Goal: Task Accomplishment & Management: Use online tool/utility

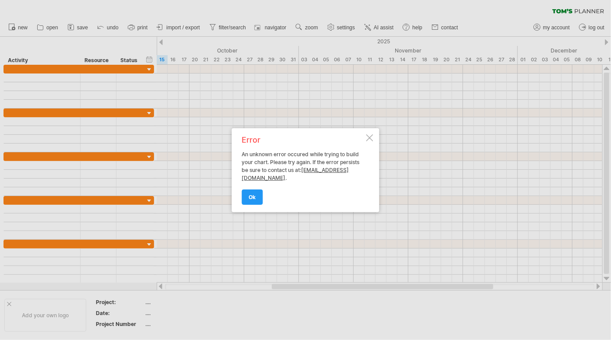
click at [370, 136] on div at bounding box center [370, 137] width 7 height 7
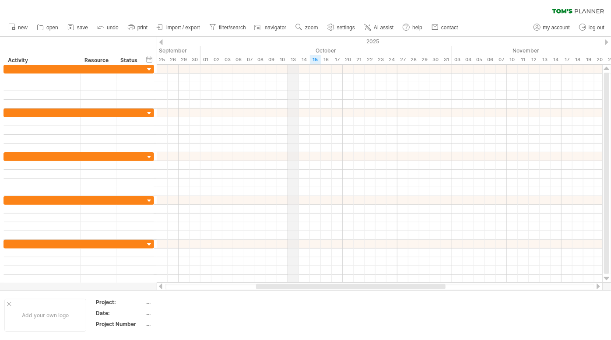
drag, startPoint x: 306, startPoint y: 60, endPoint x: 297, endPoint y: 64, distance: 10.6
click at [294, 61] on div "13" at bounding box center [293, 59] width 11 height 9
click at [20, 25] on span "new" at bounding box center [23, 28] width 10 height 6
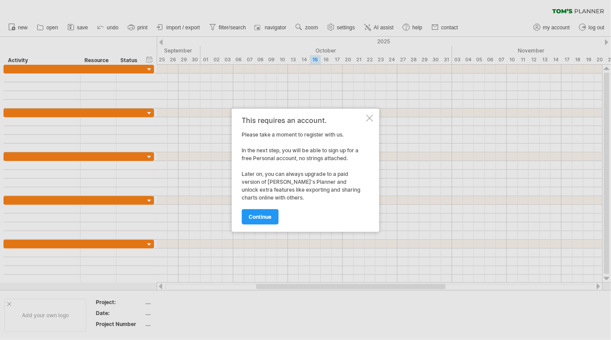
click at [368, 115] on div at bounding box center [370, 118] width 7 height 7
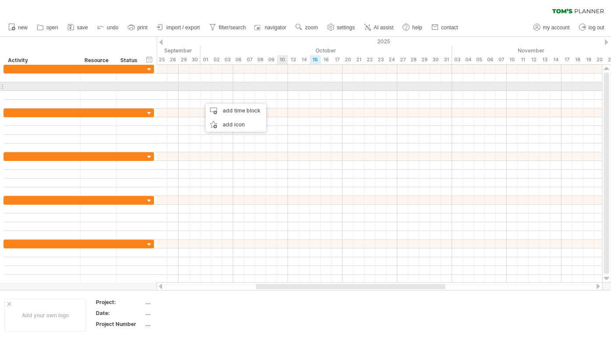
click at [278, 84] on div at bounding box center [380, 86] width 446 height 9
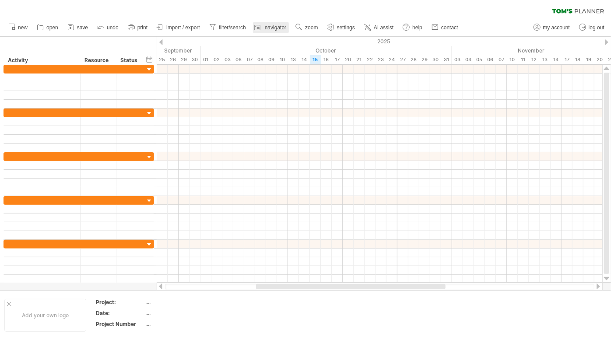
click at [272, 25] on span "navigator" at bounding box center [275, 28] width 21 height 6
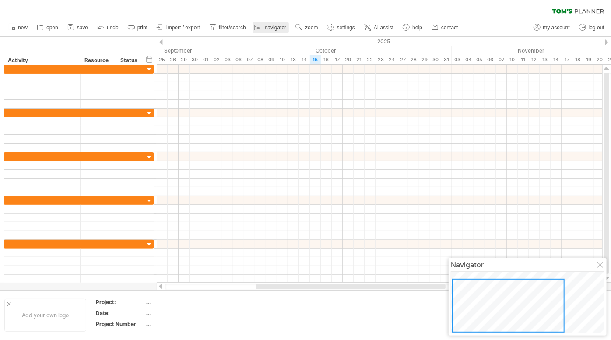
click at [272, 25] on span "navigator" at bounding box center [275, 28] width 21 height 6
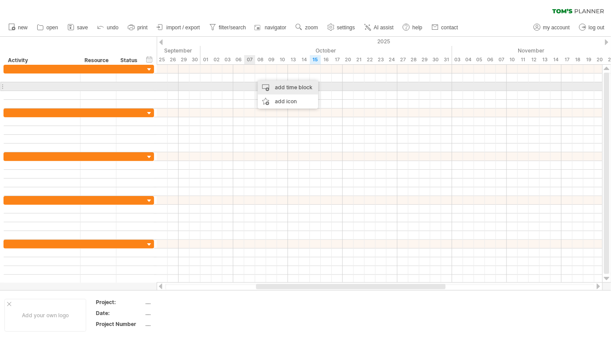
click at [290, 88] on div "add time block" at bounding box center [288, 88] width 60 height 14
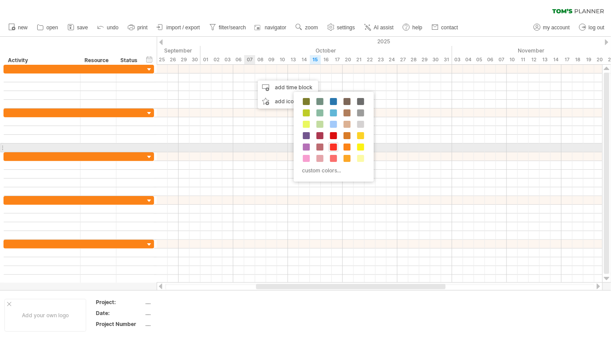
click at [334, 147] on span at bounding box center [333, 147] width 7 height 7
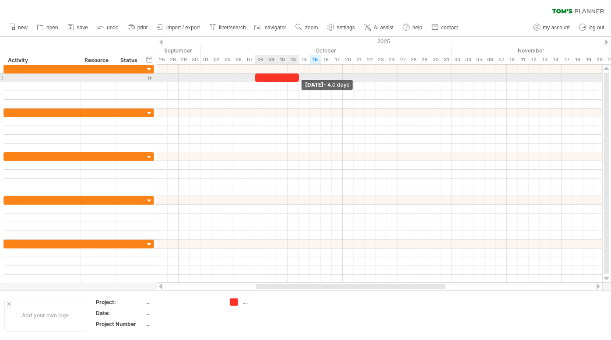
drag, startPoint x: 266, startPoint y: 78, endPoint x: 297, endPoint y: 76, distance: 31.6
click at [297, 76] on span at bounding box center [299, 78] width 4 height 8
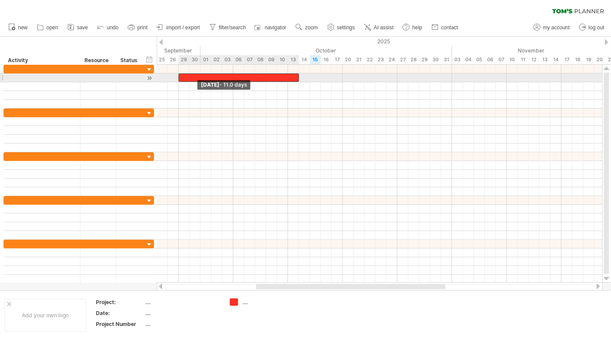
drag, startPoint x: 256, startPoint y: 77, endPoint x: 181, endPoint y: 75, distance: 74.9
click at [181, 75] on div at bounding box center [239, 78] width 120 height 8
click at [223, 76] on div at bounding box center [239, 78] width 120 height 8
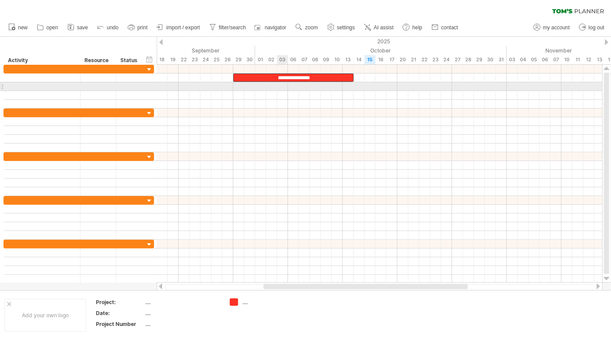
drag, startPoint x: 283, startPoint y: 75, endPoint x: 283, endPoint y: 85, distance: 10.1
click at [283, 85] on div "**********" at bounding box center [380, 174] width 446 height 218
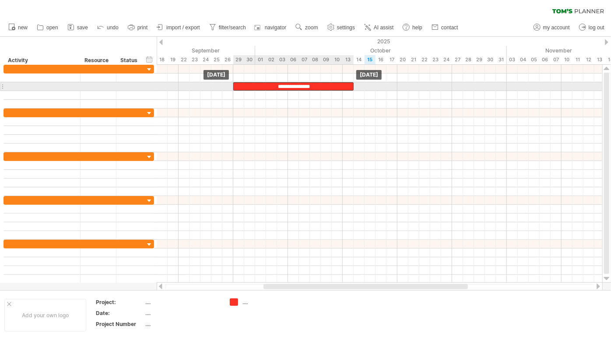
drag, startPoint x: 269, startPoint y: 78, endPoint x: 270, endPoint y: 84, distance: 6.4
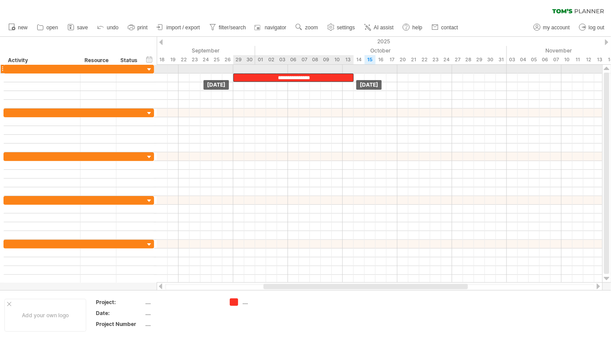
drag, startPoint x: 259, startPoint y: 83, endPoint x: 257, endPoint y: 71, distance: 12.4
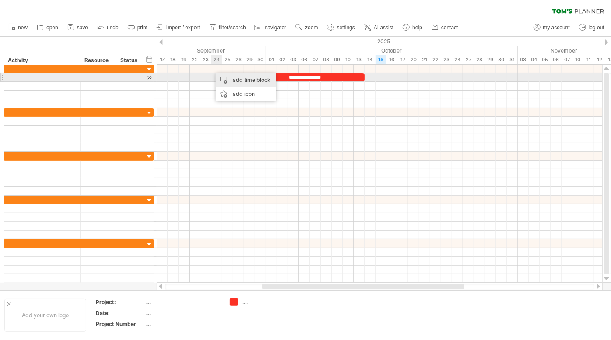
click at [249, 79] on div "add time block" at bounding box center [246, 80] width 60 height 14
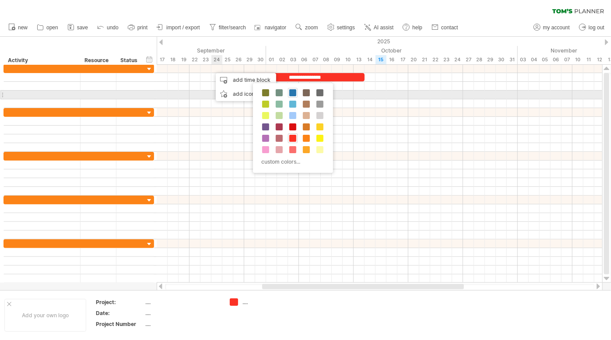
click at [293, 93] on span at bounding box center [293, 92] width 7 height 7
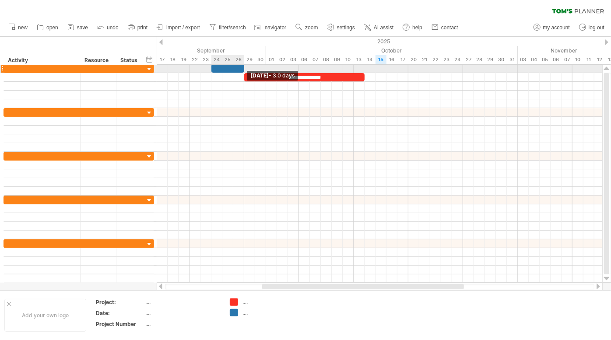
drag, startPoint x: 222, startPoint y: 67, endPoint x: 244, endPoint y: 69, distance: 22.4
click at [244, 69] on span at bounding box center [245, 68] width 4 height 8
drag, startPoint x: 212, startPoint y: 67, endPoint x: 223, endPoint y: 67, distance: 11.4
click at [223, 67] on span at bounding box center [223, 68] width 4 height 8
click at [233, 68] on div at bounding box center [234, 68] width 22 height 8
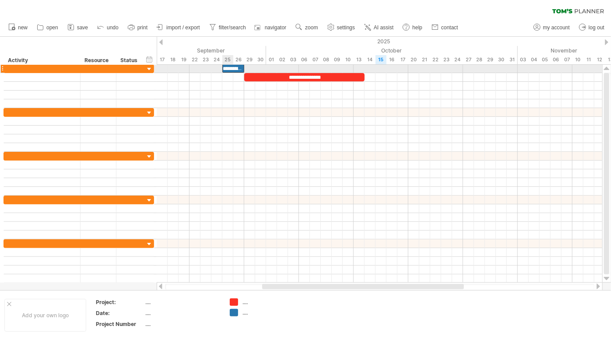
scroll to position [0, 11]
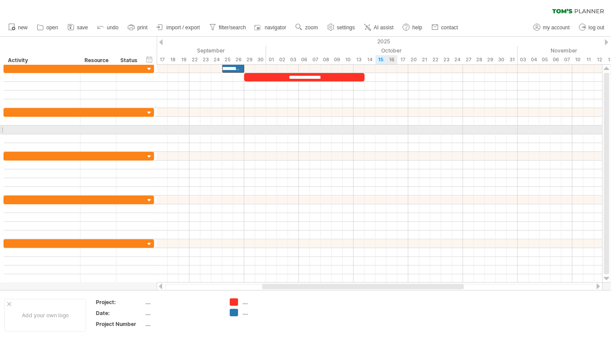
click at [387, 133] on div at bounding box center [380, 130] width 446 height 9
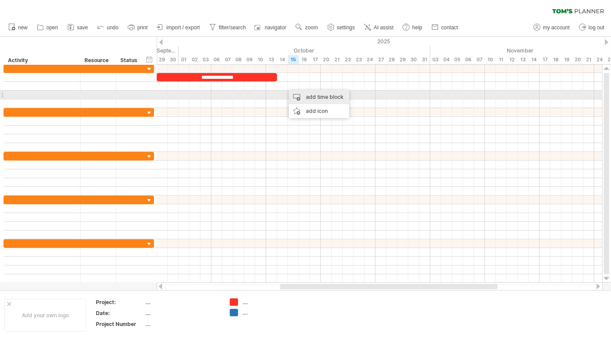
click at [314, 98] on div "add time block" at bounding box center [319, 97] width 60 height 14
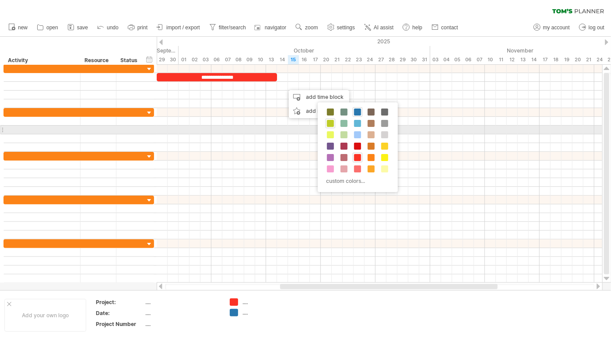
click at [330, 125] on span at bounding box center [330, 123] width 7 height 7
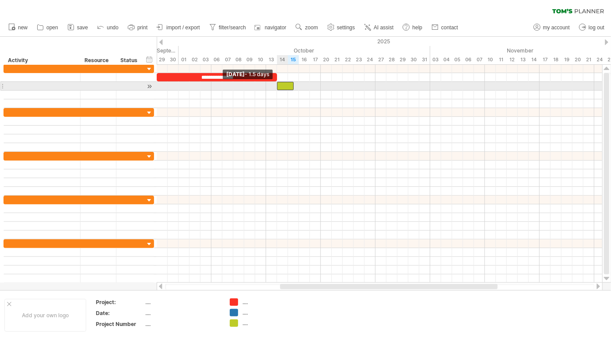
click at [279, 85] on div at bounding box center [285, 86] width 17 height 8
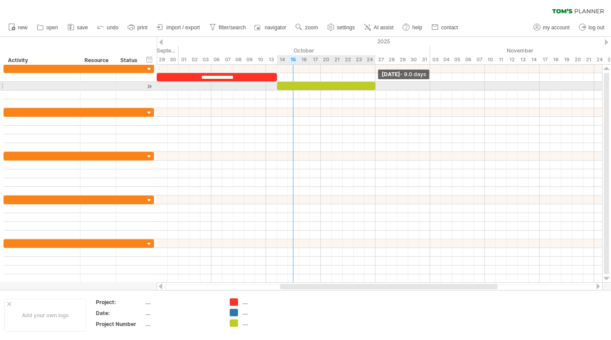
drag, startPoint x: 293, startPoint y: 85, endPoint x: 375, endPoint y: 83, distance: 81.9
click at [375, 83] on span at bounding box center [376, 86] width 4 height 8
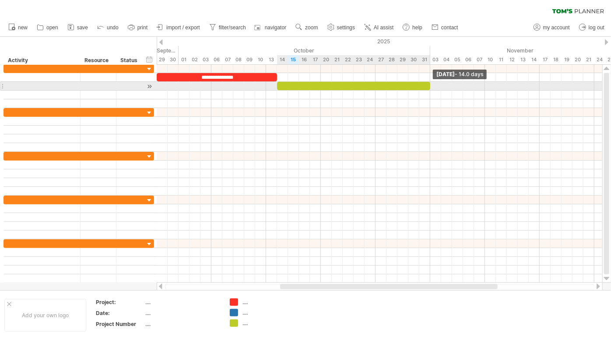
drag, startPoint x: 375, startPoint y: 86, endPoint x: 431, endPoint y: 87, distance: 55.2
click at [431, 87] on span at bounding box center [431, 86] width 4 height 8
click at [358, 83] on div at bounding box center [353, 86] width 153 height 8
click at [350, 85] on div at bounding box center [353, 86] width 153 height 8
click at [385, 83] on div "**********" at bounding box center [353, 86] width 153 height 8
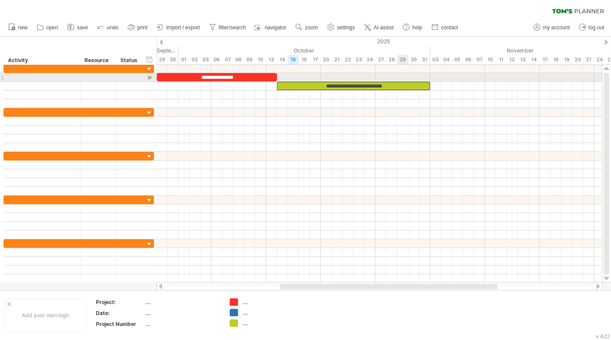
click at [402, 82] on div "**********" at bounding box center [353, 86] width 153 height 8
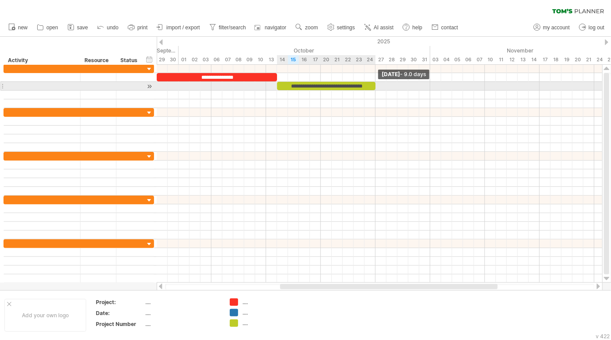
drag, startPoint x: 430, startPoint y: 87, endPoint x: 375, endPoint y: 88, distance: 54.3
click at [375, 88] on span at bounding box center [376, 86] width 4 height 8
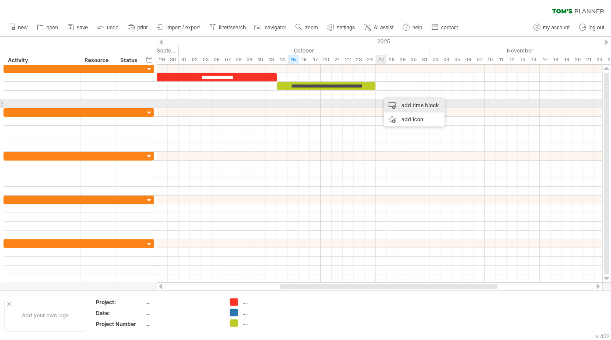
click at [404, 107] on div "add time block" at bounding box center [415, 106] width 60 height 14
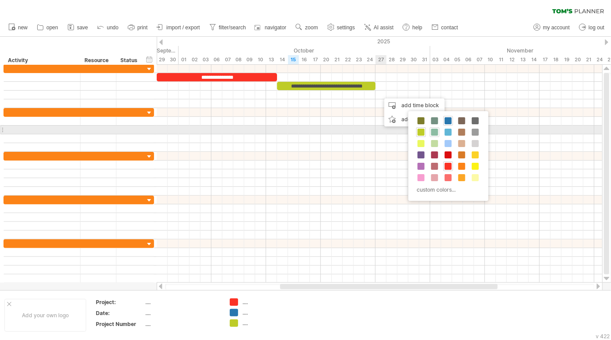
click at [435, 132] on span at bounding box center [434, 132] width 7 height 7
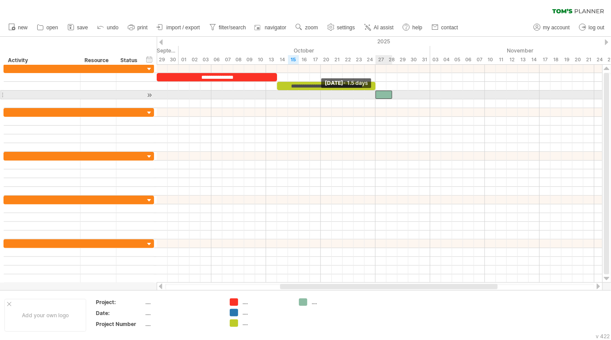
drag, startPoint x: 381, startPoint y: 94, endPoint x: 376, endPoint y: 94, distance: 4.8
click at [376, 94] on span at bounding box center [376, 95] width 4 height 8
drag, startPoint x: 392, startPoint y: 97, endPoint x: 429, endPoint y: 92, distance: 37.5
click at [429, 92] on span at bounding box center [431, 95] width 4 height 8
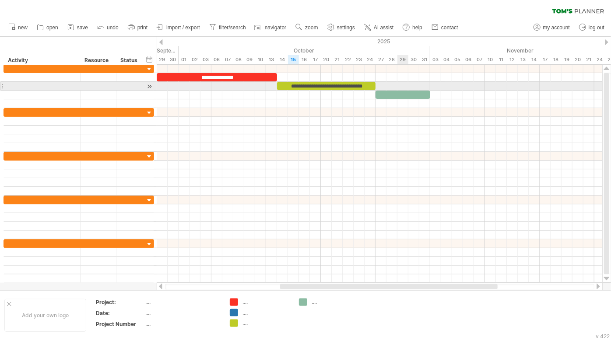
click at [408, 91] on div at bounding box center [403, 95] width 55 height 8
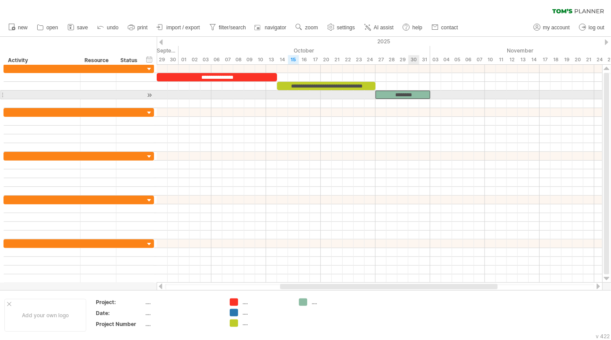
click at [419, 94] on div "********" at bounding box center [403, 95] width 55 height 8
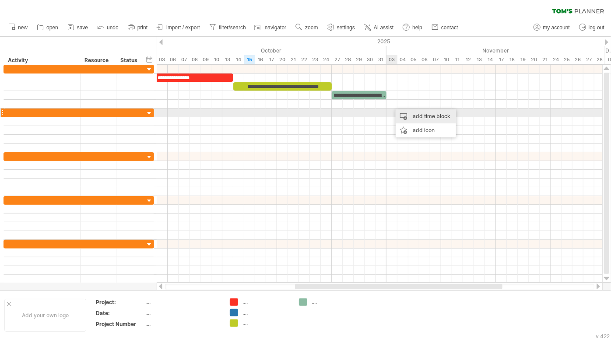
click at [409, 113] on div "add time block" at bounding box center [426, 117] width 60 height 14
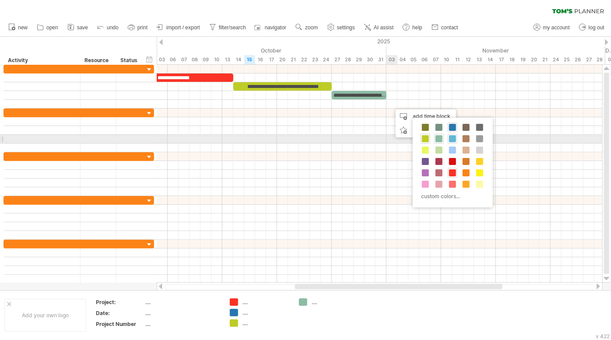
click at [451, 139] on span at bounding box center [452, 138] width 7 height 7
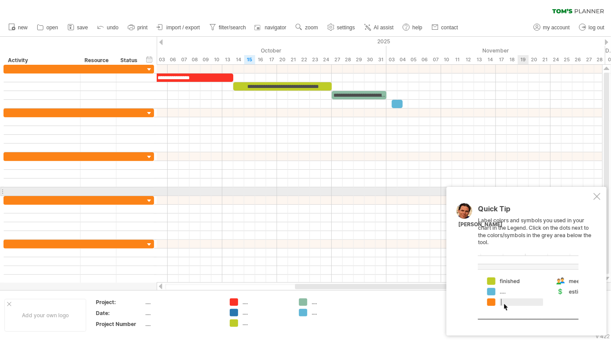
click at [597, 197] on div at bounding box center [597, 196] width 7 height 7
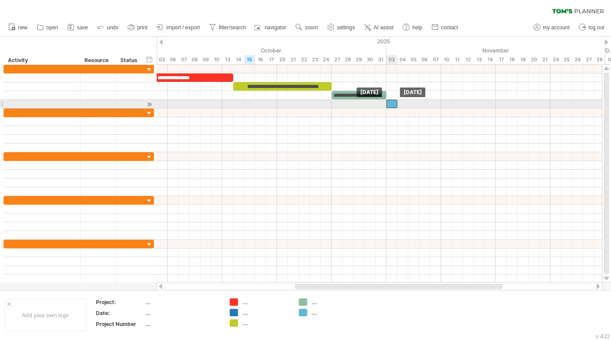
drag, startPoint x: 397, startPoint y: 102, endPoint x: 391, endPoint y: 102, distance: 6.1
click at [391, 102] on div at bounding box center [392, 104] width 11 height 8
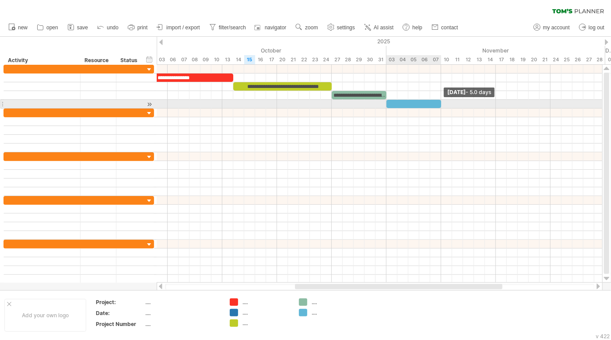
drag, startPoint x: 397, startPoint y: 102, endPoint x: 441, endPoint y: 103, distance: 43.8
click at [441, 103] on span at bounding box center [442, 104] width 4 height 8
click at [421, 104] on div at bounding box center [414, 104] width 55 height 8
click at [416, 101] on div at bounding box center [414, 104] width 55 height 8
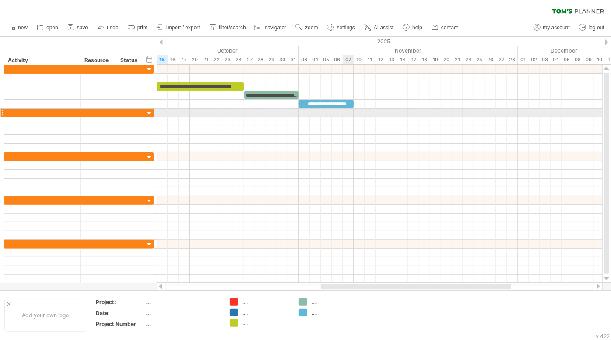
click at [346, 111] on div at bounding box center [380, 113] width 446 height 9
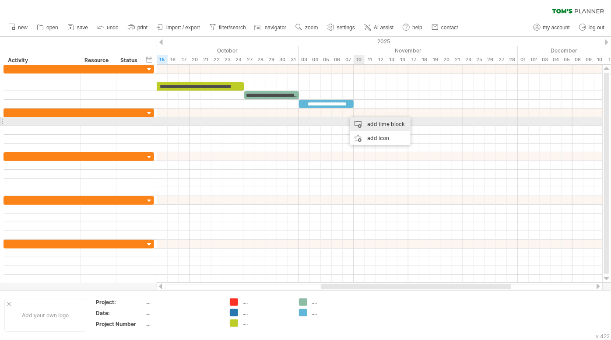
click at [366, 121] on div "add time block" at bounding box center [380, 124] width 60 height 14
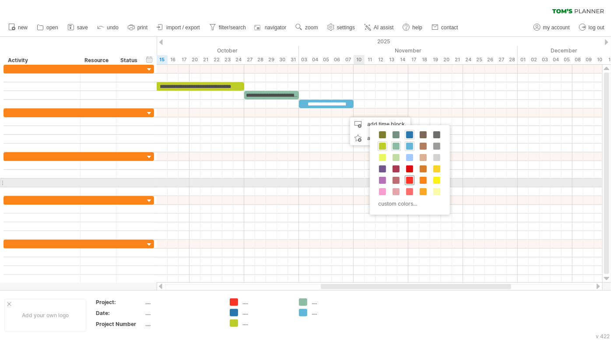
click at [409, 180] on span at bounding box center [409, 180] width 7 height 7
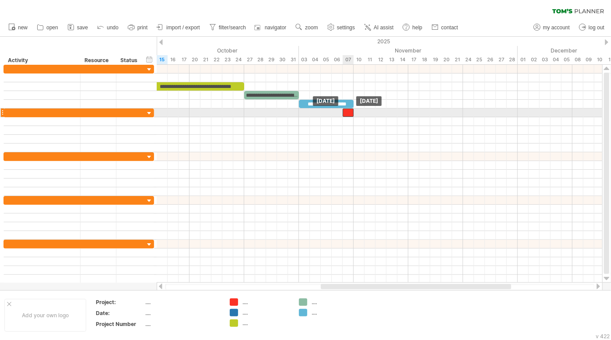
drag, startPoint x: 354, startPoint y: 112, endPoint x: 347, endPoint y: 113, distance: 7.0
click at [347, 113] on div at bounding box center [348, 113] width 11 height 8
click at [347, 110] on div at bounding box center [348, 113] width 11 height 8
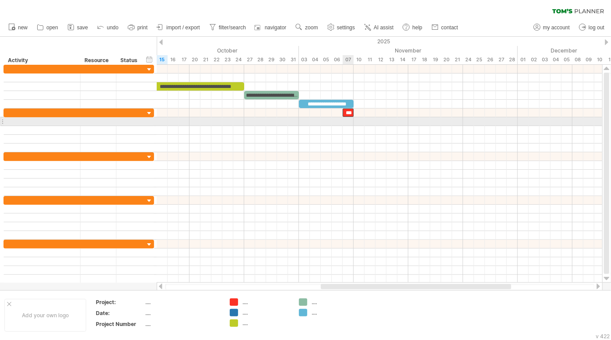
scroll to position [0, 0]
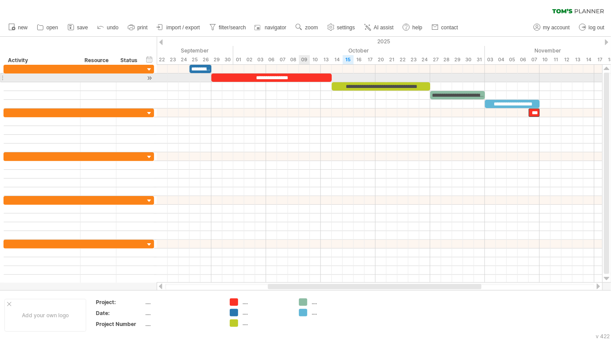
click at [300, 75] on div "**********" at bounding box center [272, 78] width 120 height 8
click at [250, 74] on div "**********" at bounding box center [272, 78] width 120 height 8
click at [306, 76] on div "**********" at bounding box center [272, 78] width 120 height 8
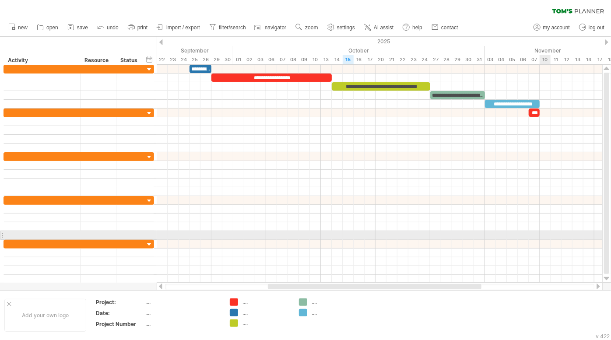
click at [549, 234] on div at bounding box center [380, 235] width 446 height 9
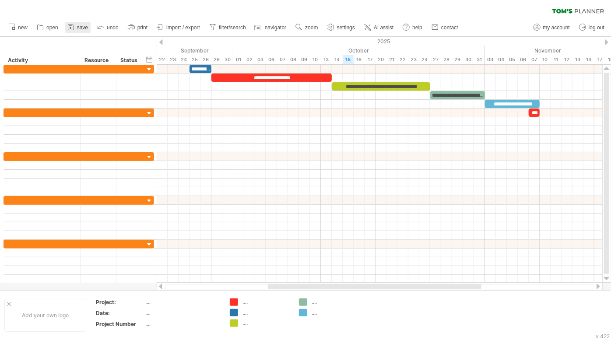
click at [79, 25] on span "save" at bounding box center [82, 28] width 11 height 6
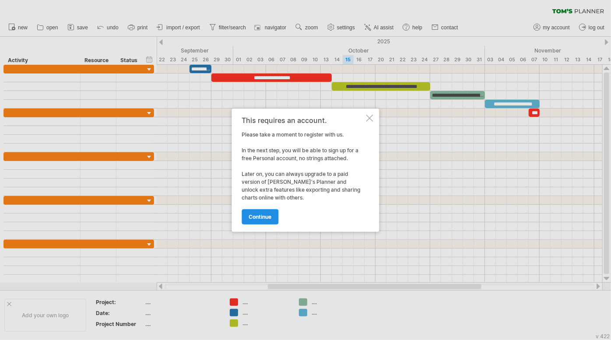
click at [262, 214] on span "continue" at bounding box center [260, 217] width 23 height 7
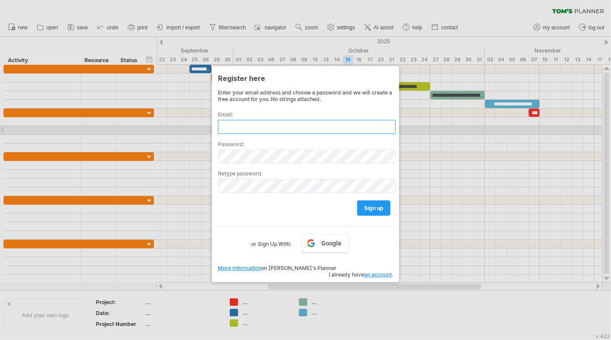
click at [258, 126] on input "text" at bounding box center [307, 127] width 178 height 14
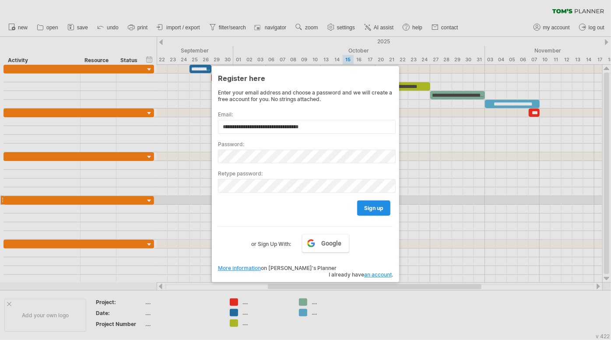
click at [368, 205] on span "sign up" at bounding box center [373, 208] width 19 height 7
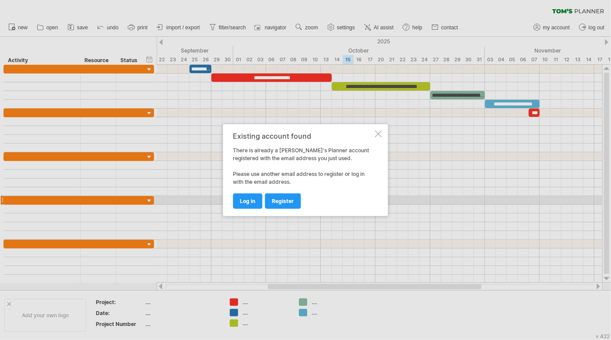
click at [380, 133] on div at bounding box center [378, 134] width 7 height 7
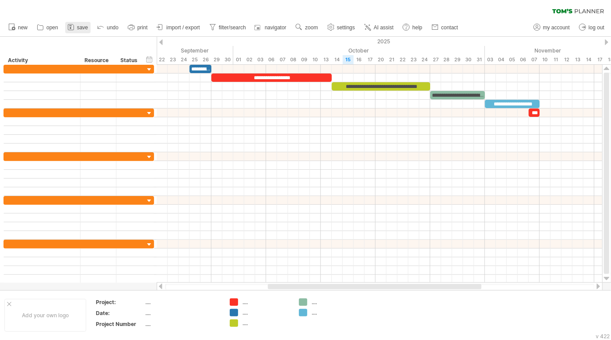
click at [79, 27] on span "save" at bounding box center [82, 28] width 11 height 6
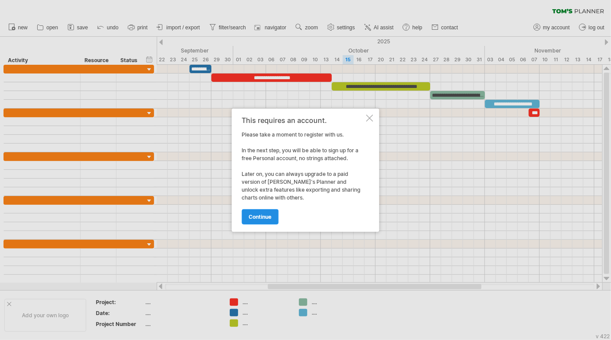
click at [250, 216] on span "continue" at bounding box center [260, 217] width 23 height 7
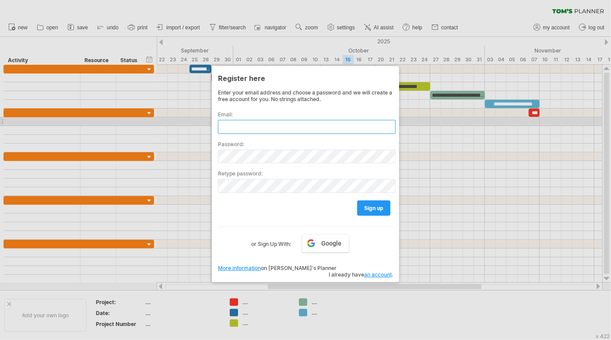
click at [266, 123] on input "text" at bounding box center [307, 127] width 178 height 14
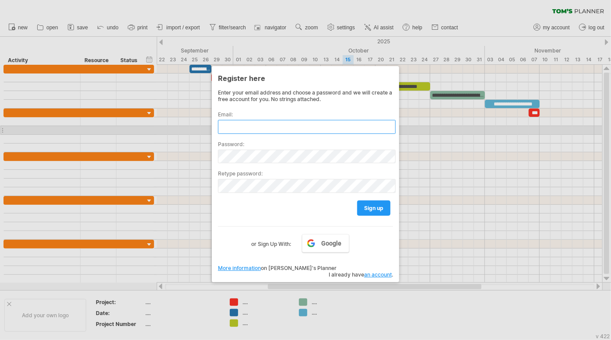
type input "**********"
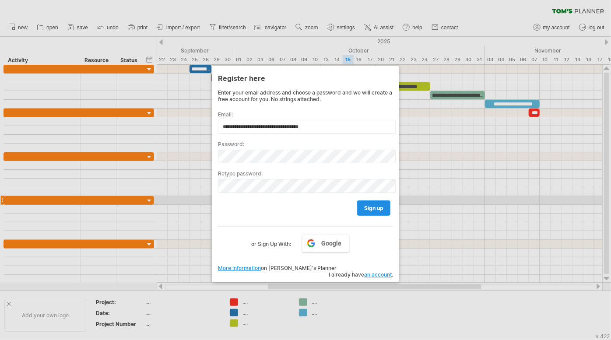
click at [382, 205] on span "sign up" at bounding box center [373, 208] width 19 height 7
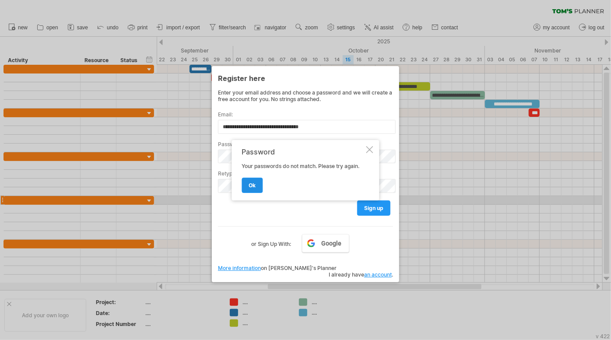
click at [254, 185] on span "ok" at bounding box center [252, 185] width 7 height 7
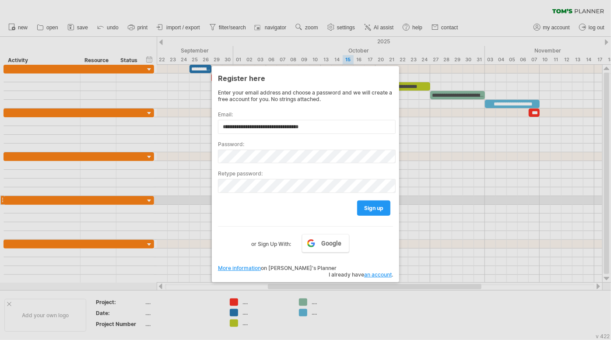
click at [247, 198] on div "sign up" at bounding box center [305, 204] width 175 height 22
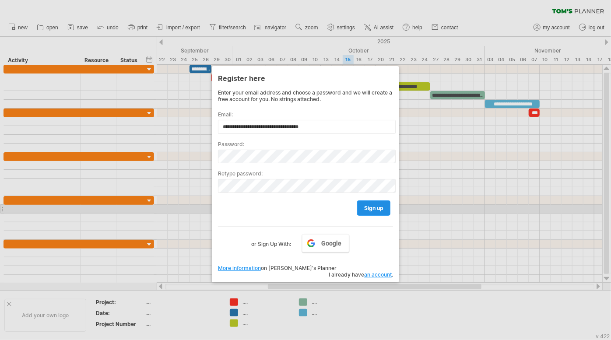
click at [383, 207] on span "sign up" at bounding box center [373, 208] width 19 height 7
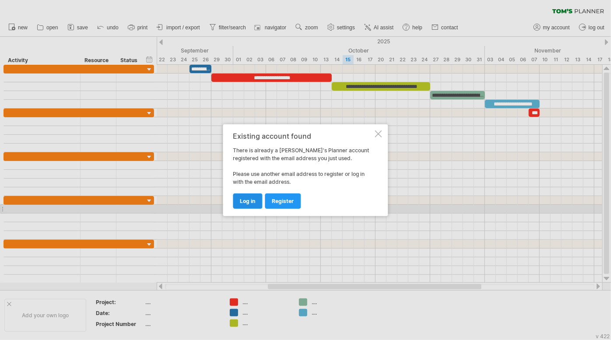
click at [244, 197] on link "log in" at bounding box center [247, 201] width 29 height 15
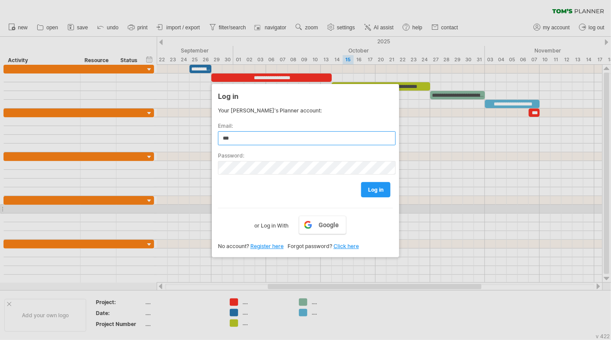
type input "**********"
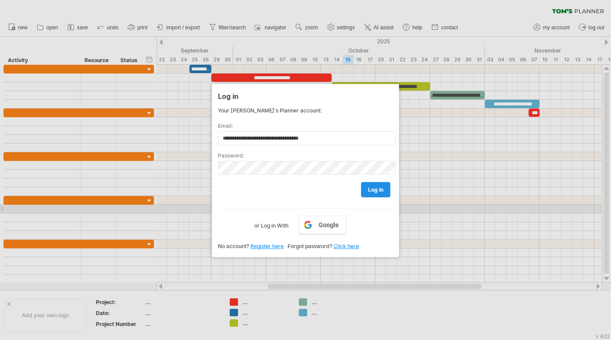
click at [372, 187] on span "log in" at bounding box center [375, 190] width 15 height 7
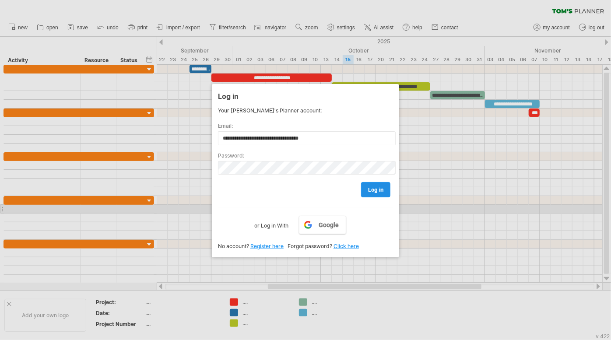
click at [372, 187] on span "log in" at bounding box center [375, 190] width 15 height 7
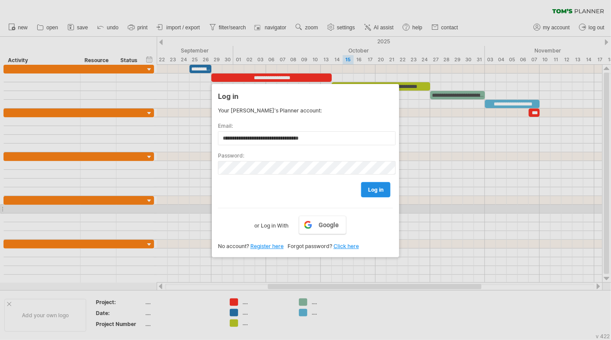
click at [372, 187] on span "log in" at bounding box center [375, 190] width 15 height 7
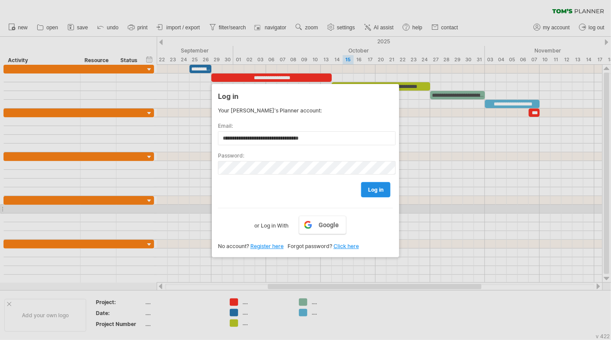
click at [372, 187] on span "log in" at bounding box center [375, 190] width 15 height 7
